Goal: Use online tool/utility: Utilize a website feature to perform a specific function

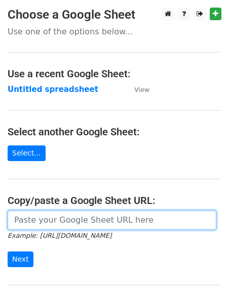
click at [69, 216] on input "url" at bounding box center [112, 220] width 208 height 19
paste input "[URL][DOMAIN_NAME]"
type input "[URL][DOMAIN_NAME]"
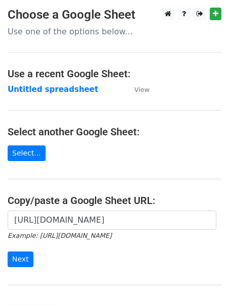
click at [25, 246] on form "[URL][DOMAIN_NAME] Example: [URL][DOMAIN_NAME] Next" at bounding box center [114, 239] width 213 height 57
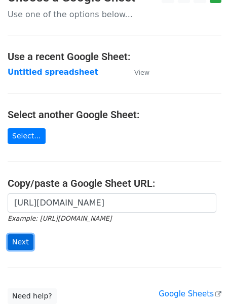
click at [23, 238] on input "Next" at bounding box center [21, 243] width 26 height 16
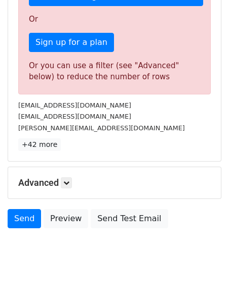
scroll to position [345, 0]
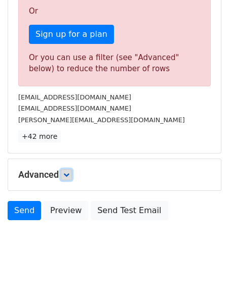
click at [69, 175] on icon at bounding box center [66, 175] width 6 height 6
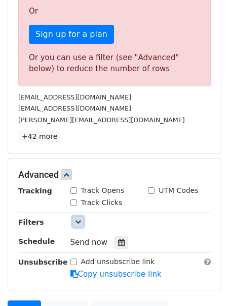
click at [75, 225] on link at bounding box center [77, 221] width 11 height 11
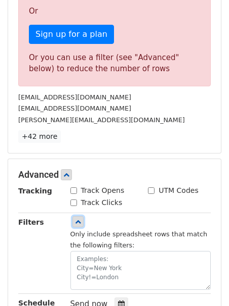
click at [75, 225] on link at bounding box center [77, 221] width 11 height 11
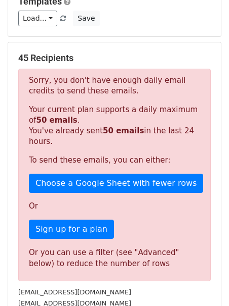
scroll to position [151, 0]
